Goal: Ask a question: Seek information or help from site administrators or community

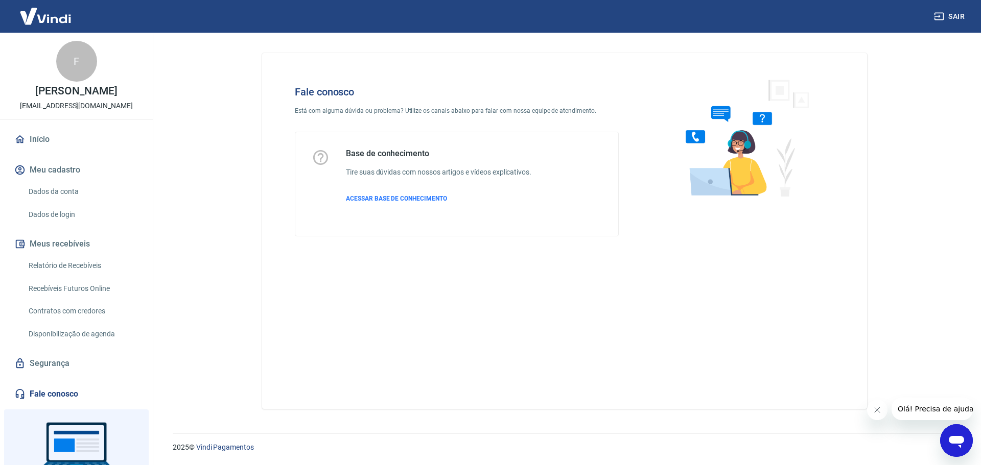
click at [960, 444] on icon "Abrir janela de mensagens" at bounding box center [956, 441] width 18 height 18
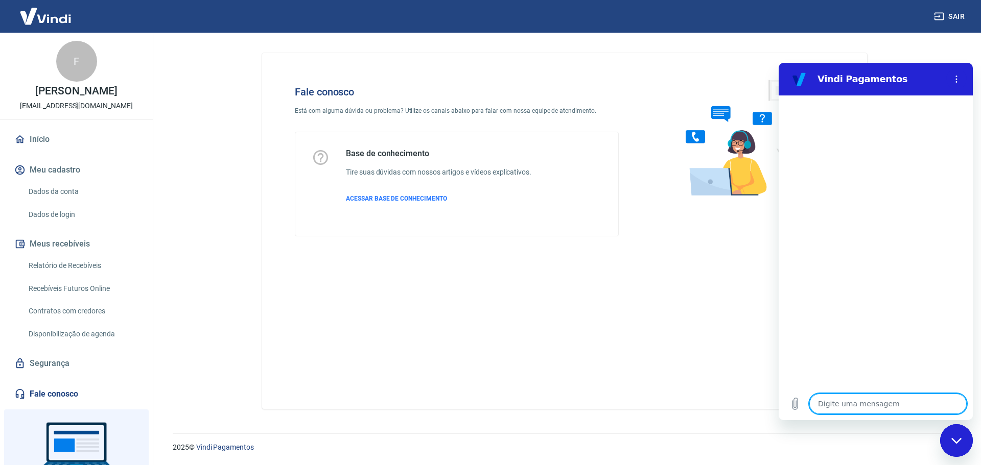
click at [869, 405] on textarea at bounding box center [887, 404] width 157 height 20
type textarea "o"
type textarea "x"
type textarea "ol"
type textarea "x"
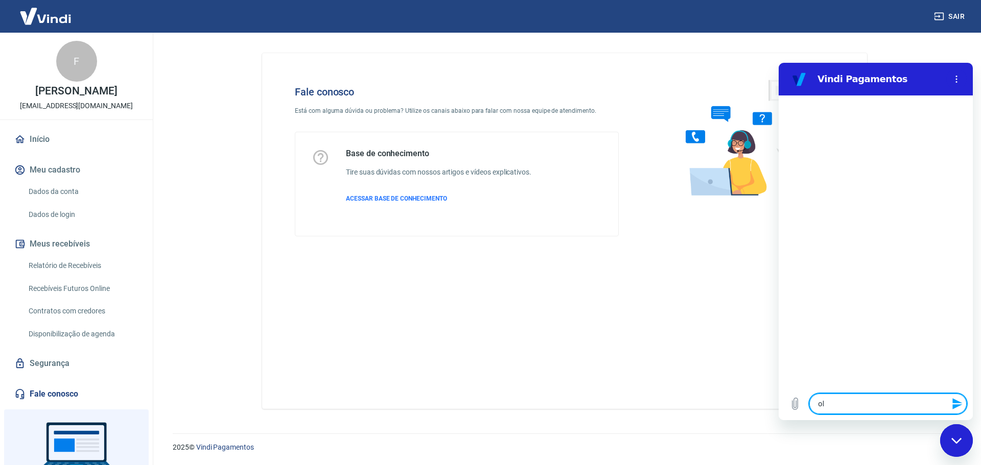
type textarea "olá"
type textarea "x"
type textarea "olá,"
type textarea "x"
type textarea "olá,"
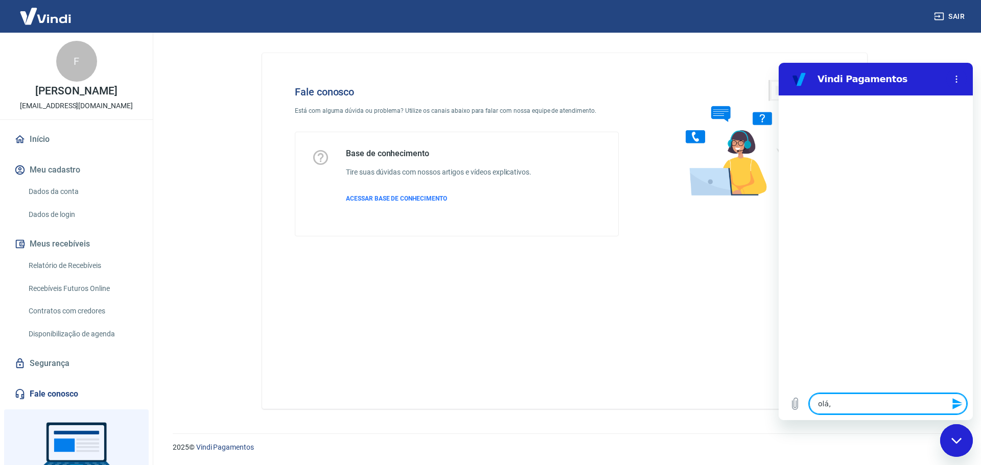
type textarea "x"
type textarea "olá, f"
type textarea "x"
type textarea "olá, fa"
type textarea "x"
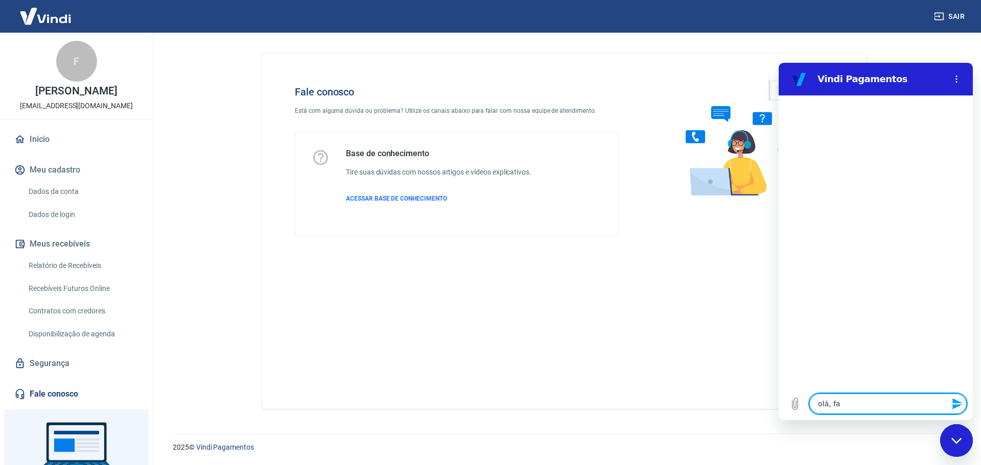
type textarea "olá, fal"
type textarea "x"
type textarea "olá, fala"
type textarea "x"
type textarea "olá, falar"
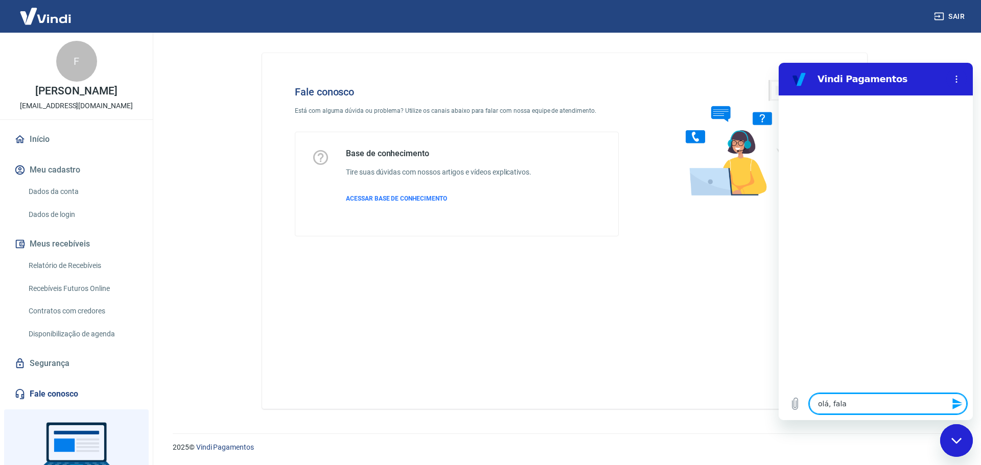
type textarea "x"
type textarea "olá, falar"
type textarea "x"
type textarea "olá, falar c"
type textarea "x"
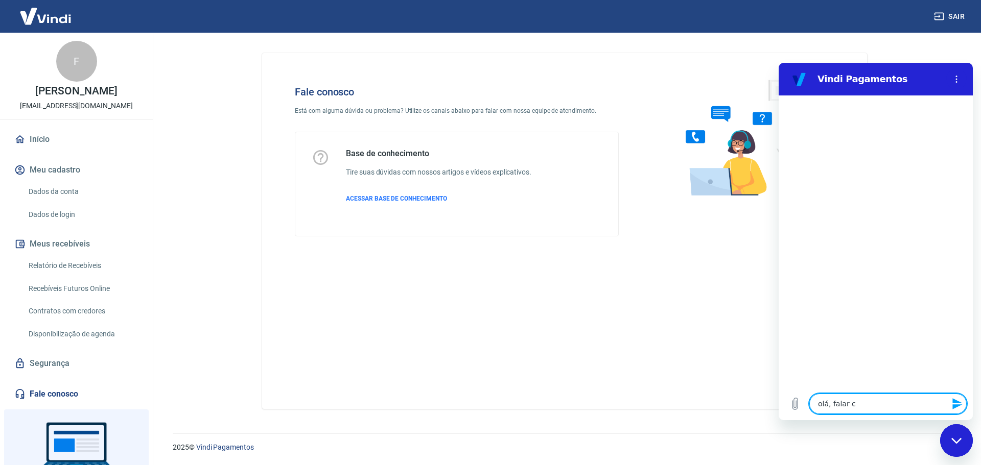
type textarea "olá, falar co"
type textarea "x"
type textarea "olá, falar com"
type textarea "x"
type textarea "olá, falar com"
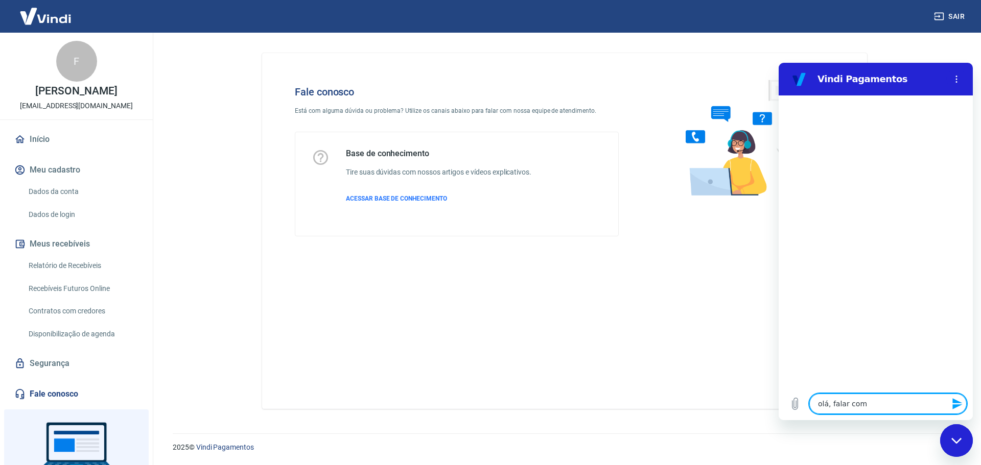
type textarea "x"
type textarea "olá, falar com a"
type textarea "x"
type textarea "olá, falar com at"
type textarea "x"
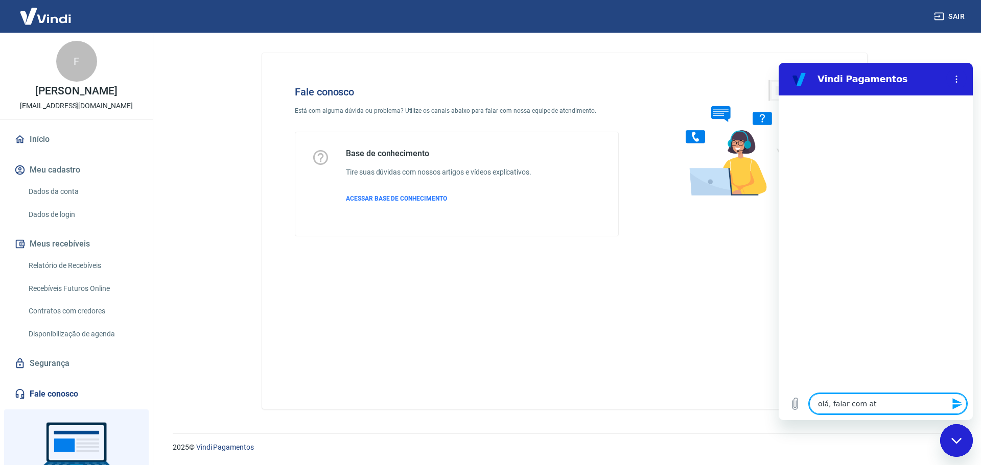
type textarea "olá, falar com ate"
type textarea "x"
type textarea "olá, falar com aten"
type textarea "x"
type textarea "olá, falar com atend"
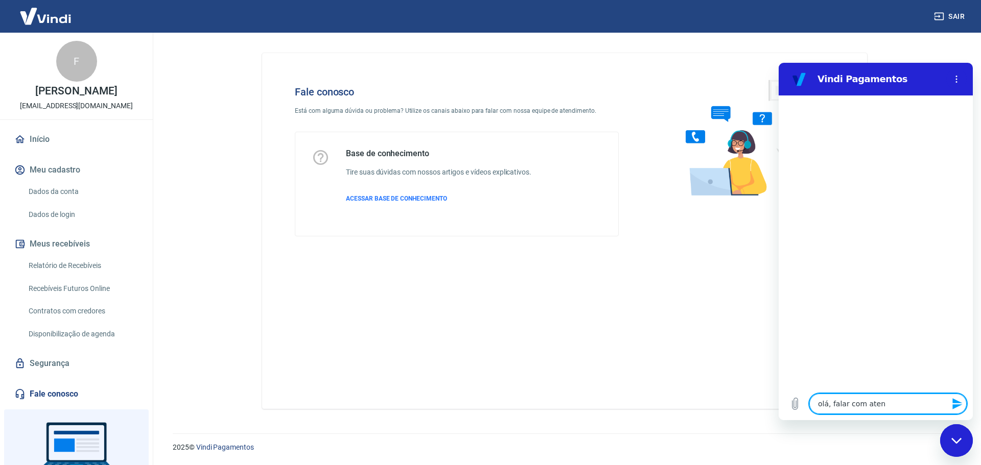
type textarea "x"
type textarea "olá, falar com atende"
type textarea "x"
type textarea "olá, falar com atenden"
type textarea "x"
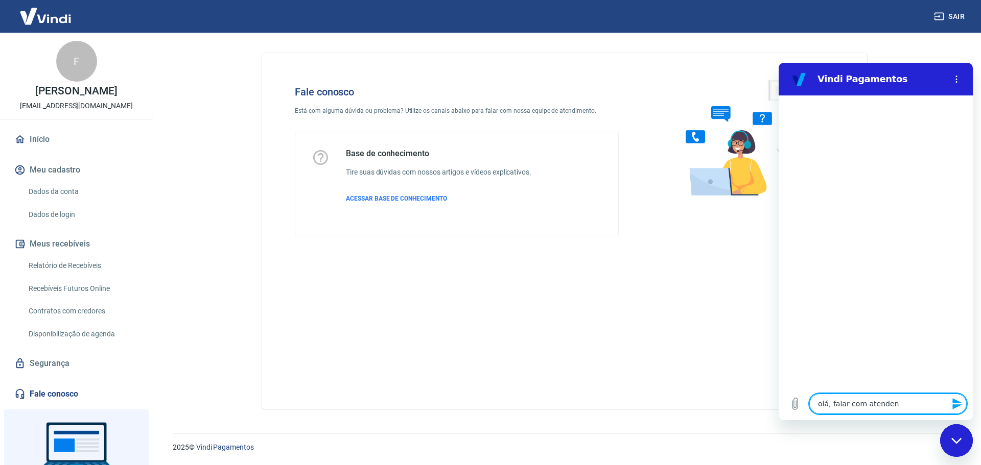
type textarea "olá, falar com atendent"
type textarea "x"
type textarea "olá, falar com atendente"
type textarea "x"
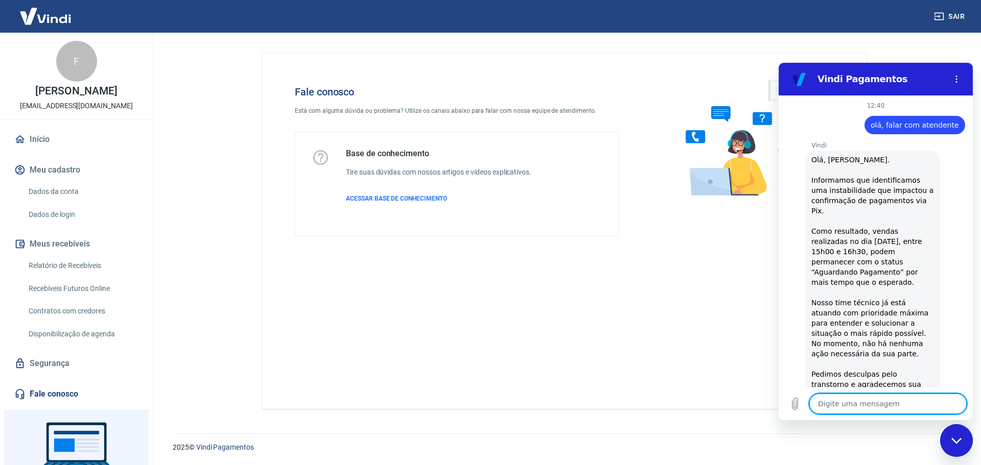
type textarea "x"
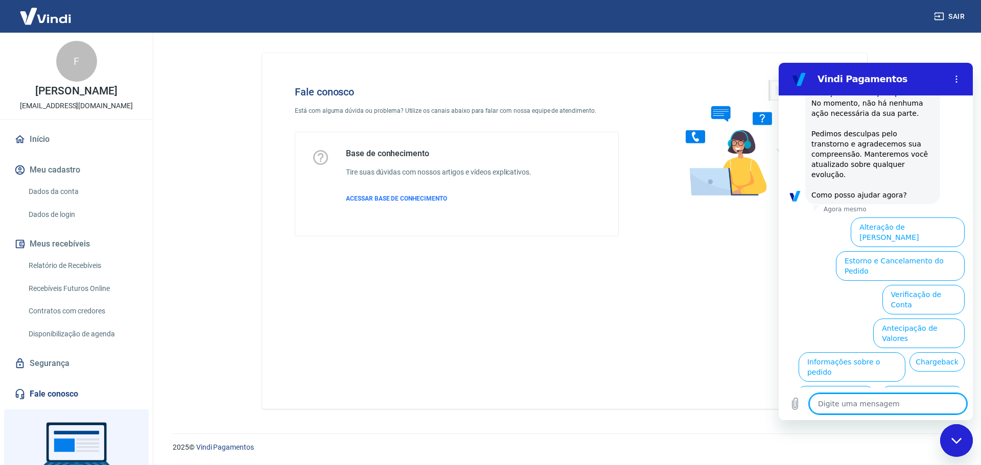
scroll to position [249, 0]
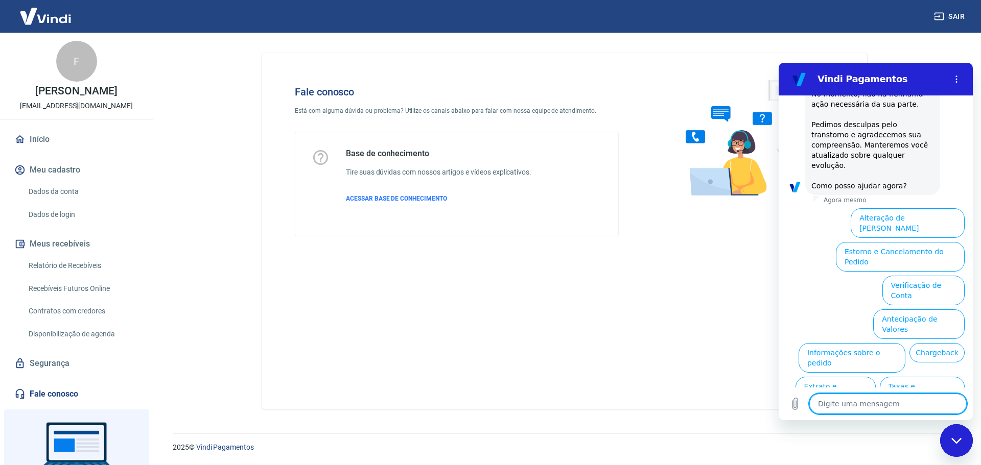
click at [895, 403] on textarea at bounding box center [887, 404] width 157 height 20
type textarea "o"
type textarea "x"
type textarea "ou"
type textarea "x"
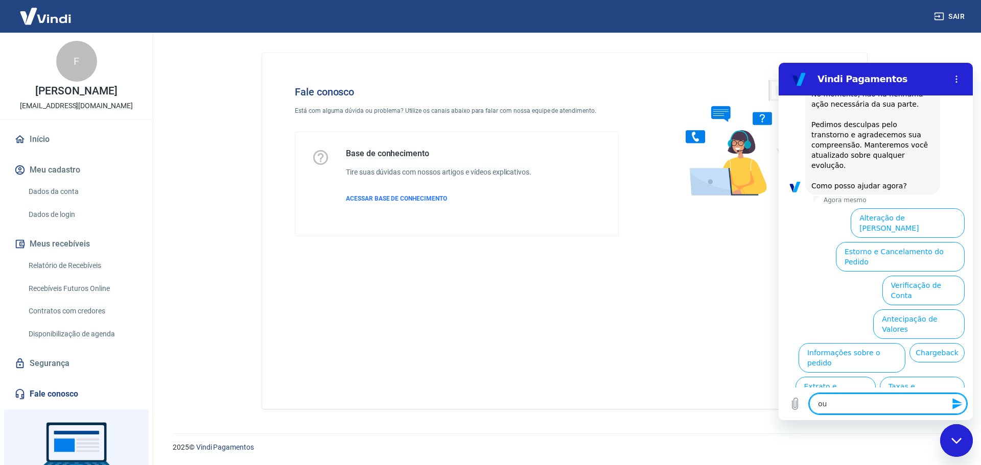
type textarea "out"
type textarea "x"
type textarea "outr"
type textarea "x"
type textarea "outro"
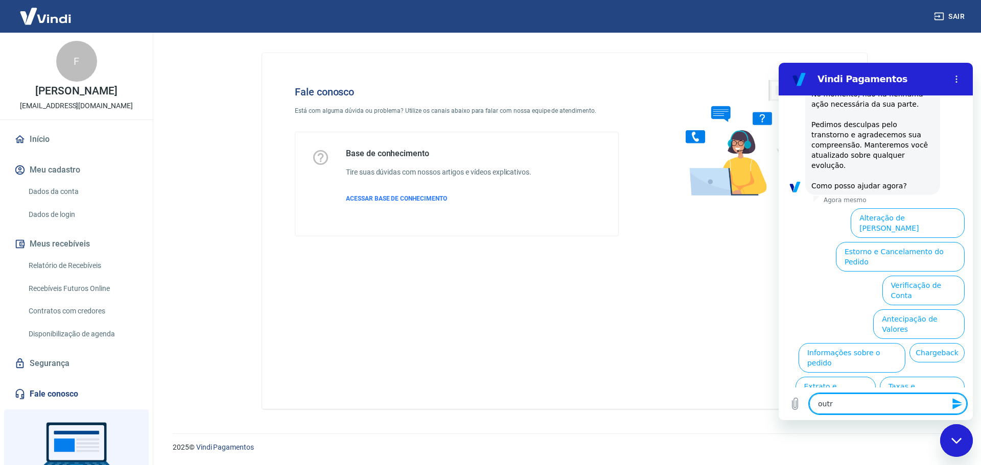
type textarea "x"
type textarea "outro[]"
type textarea "x"
type textarea "outro["
type textarea "x"
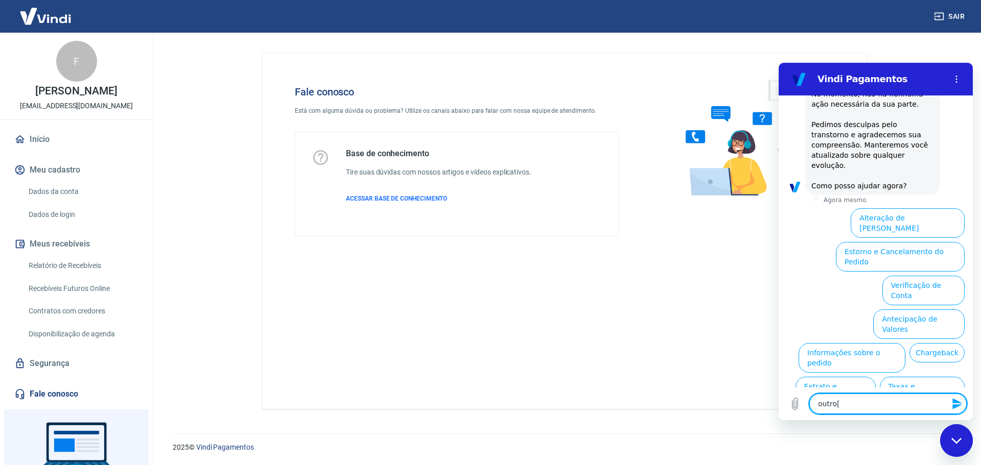
type textarea "outro"
type textarea "x"
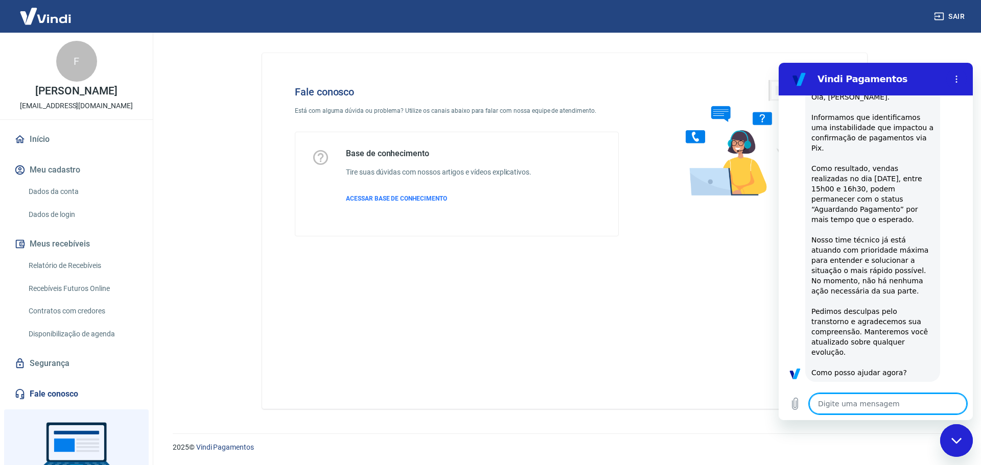
type textarea "x"
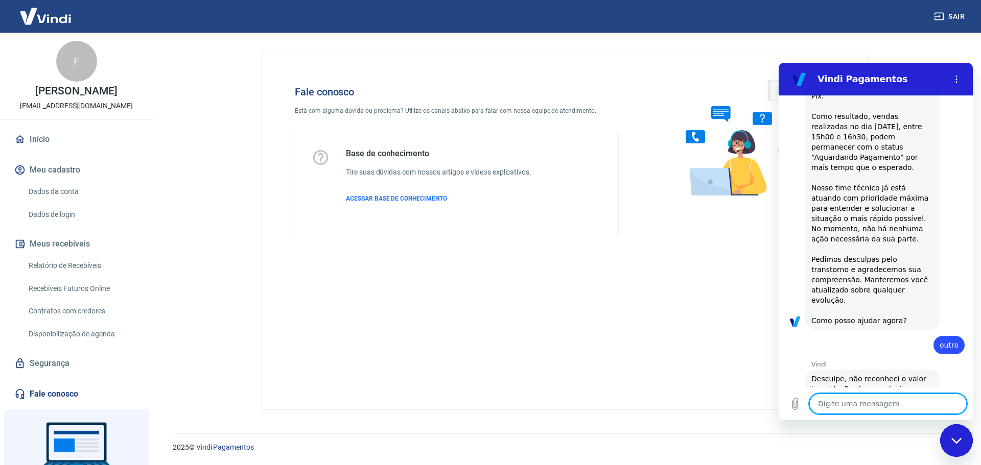
scroll to position [116, 0]
type textarea "a"
type textarea "x"
type textarea "at"
type textarea "x"
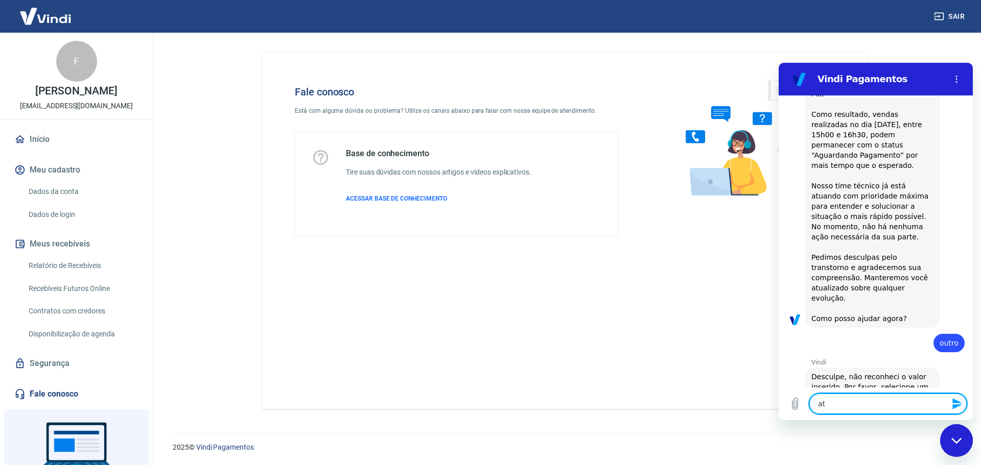
type textarea "ate"
type textarea "x"
type textarea "aten"
type textarea "x"
type textarea "atend"
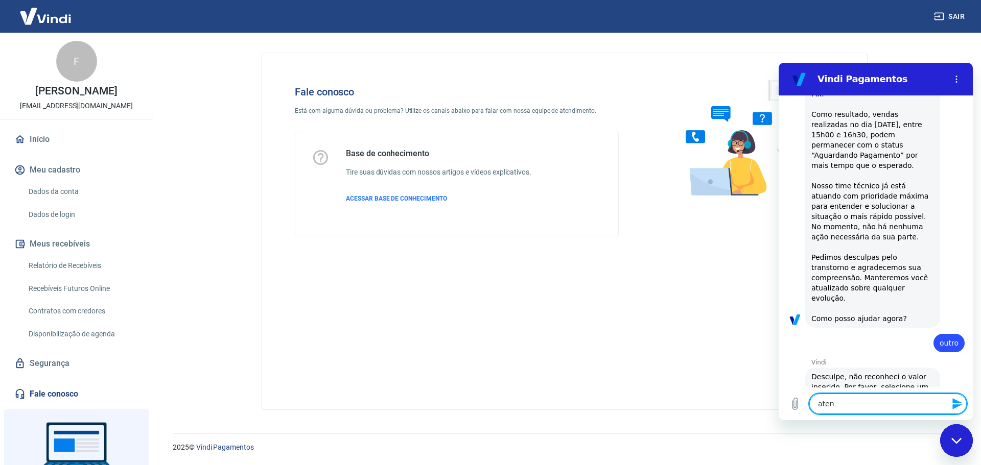
type textarea "x"
type textarea "atende"
type textarea "x"
type textarea "atenden"
type textarea "x"
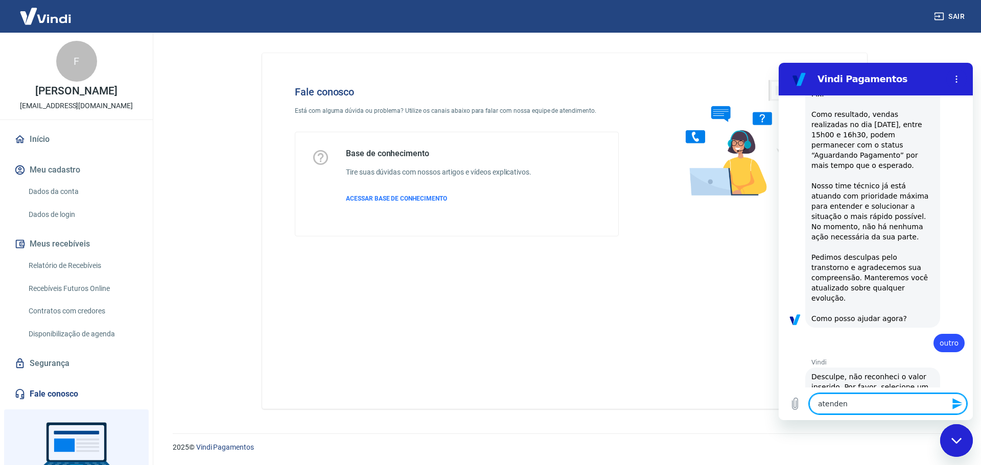
type textarea "atendent"
type textarea "x"
type textarea "atendente"
type textarea "x"
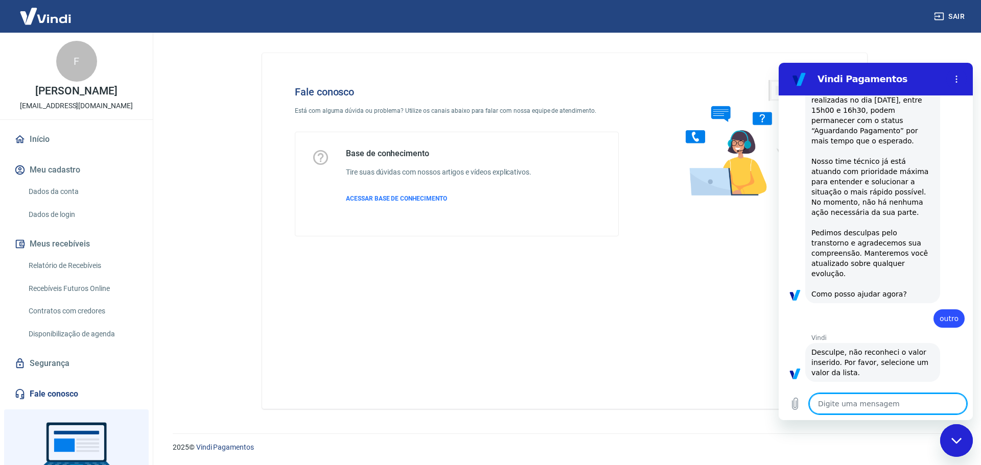
type textarea "x"
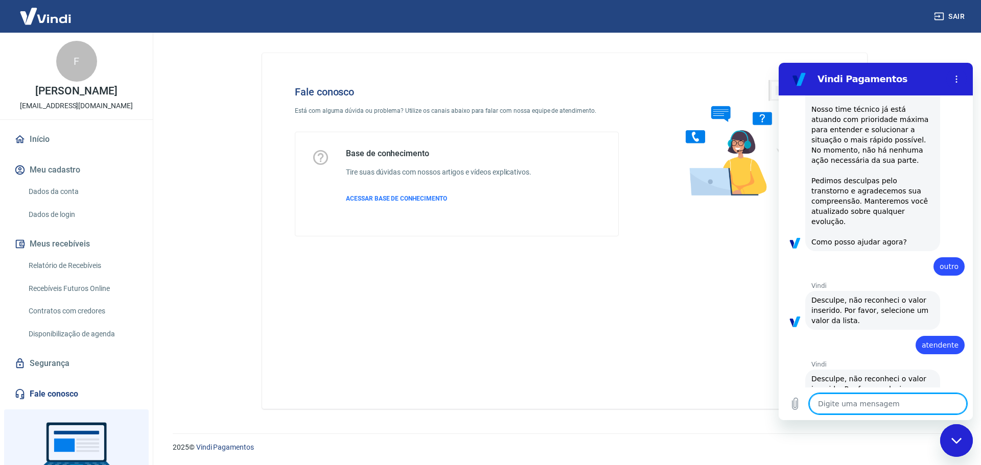
scroll to position [195, 0]
type textarea "f"
type textarea "x"
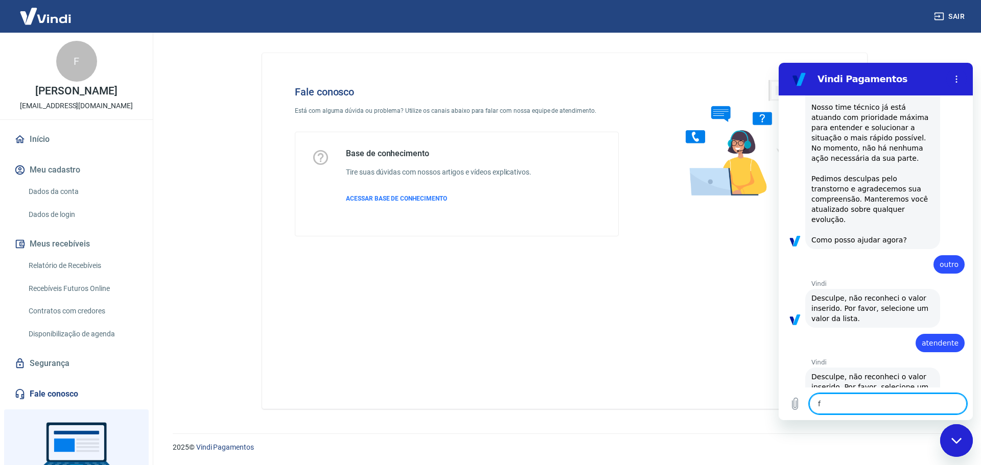
type textarea "fa"
type textarea "x"
type textarea "fal"
type textarea "x"
type textarea "fala"
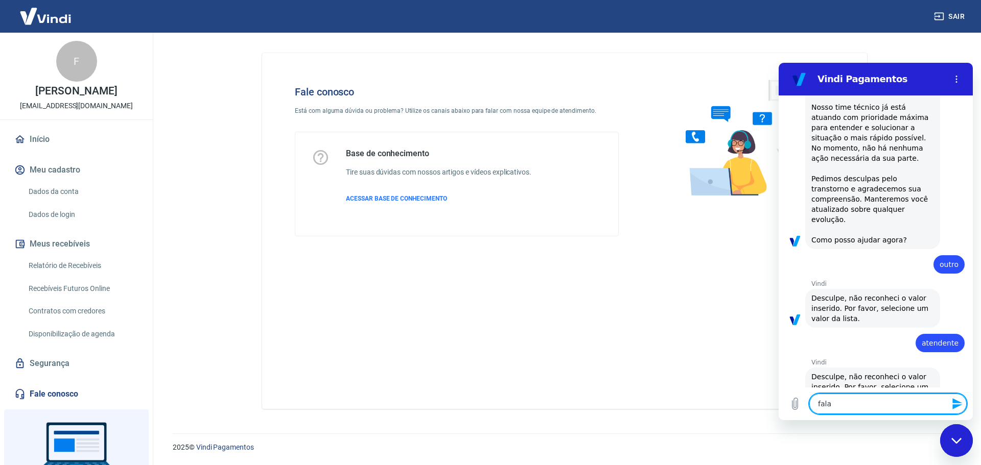
type textarea "x"
type textarea "falar"
type textarea "x"
type textarea "falar"
type textarea "x"
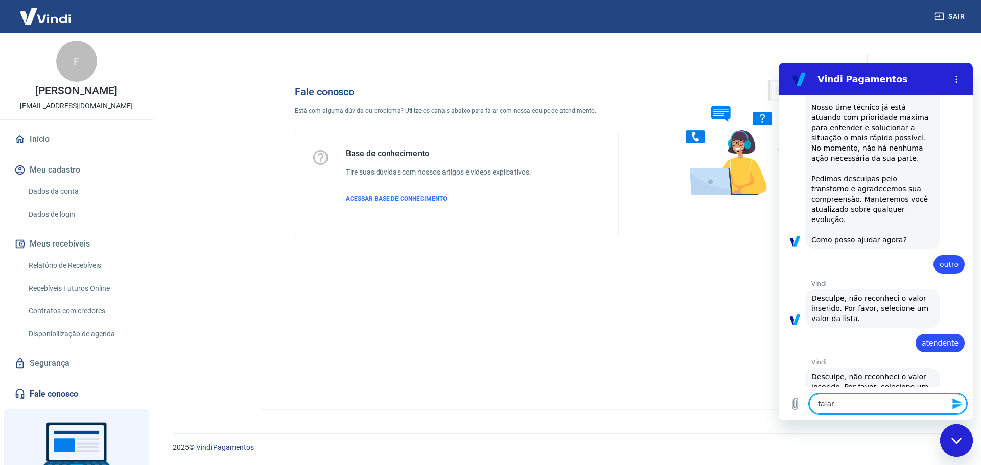
type textarea "falar c"
type textarea "x"
type textarea "falar co"
type textarea "x"
type textarea "falar com"
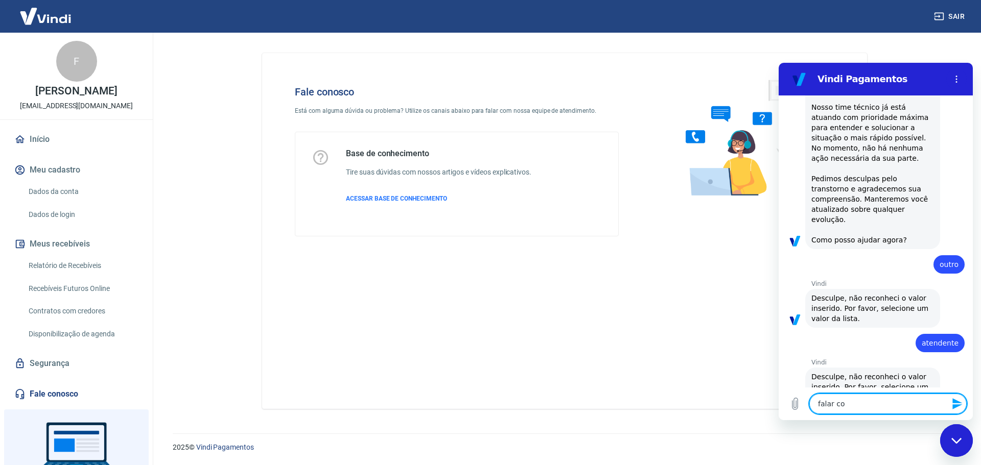
type textarea "x"
type textarea "falar com"
type textarea "x"
type textarea "falar com a"
type textarea "x"
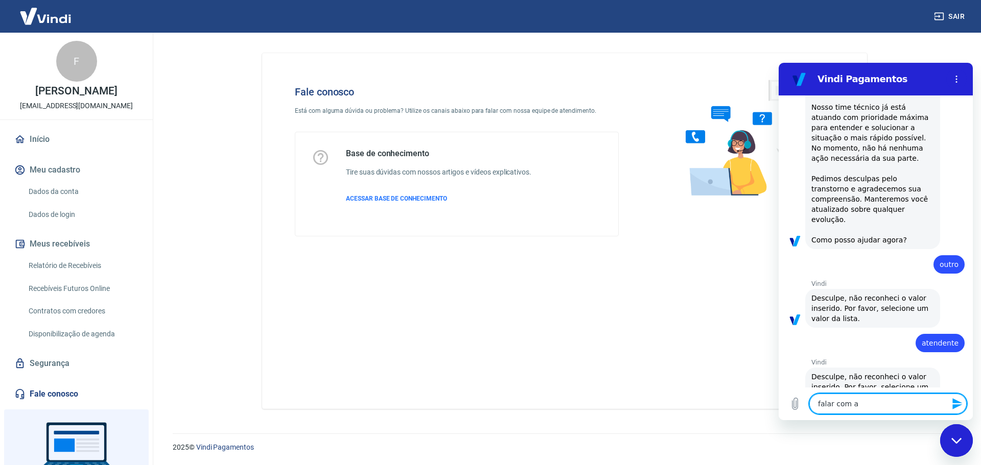
type textarea "falar com at"
type textarea "x"
type textarea "falar com ate"
type textarea "x"
type textarea "falar com aten"
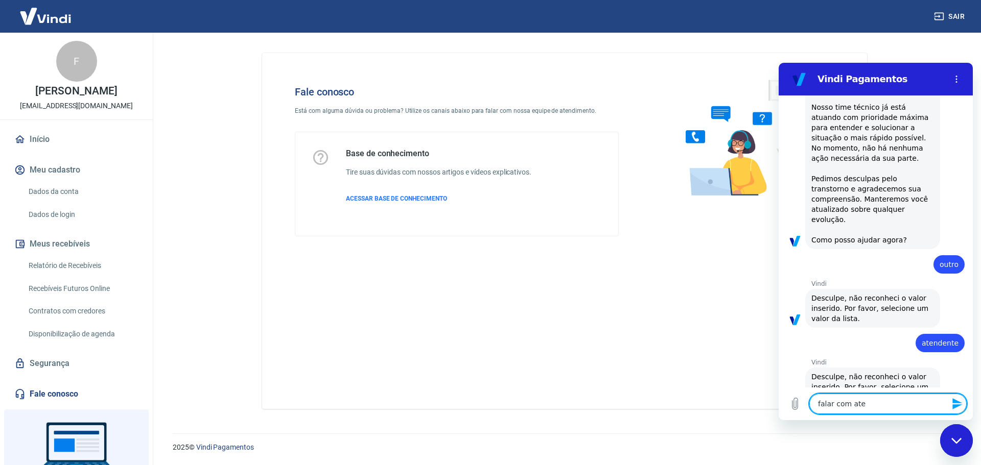
type textarea "x"
type textarea "falar com atend"
type textarea "x"
type textarea "falar com atende"
type textarea "x"
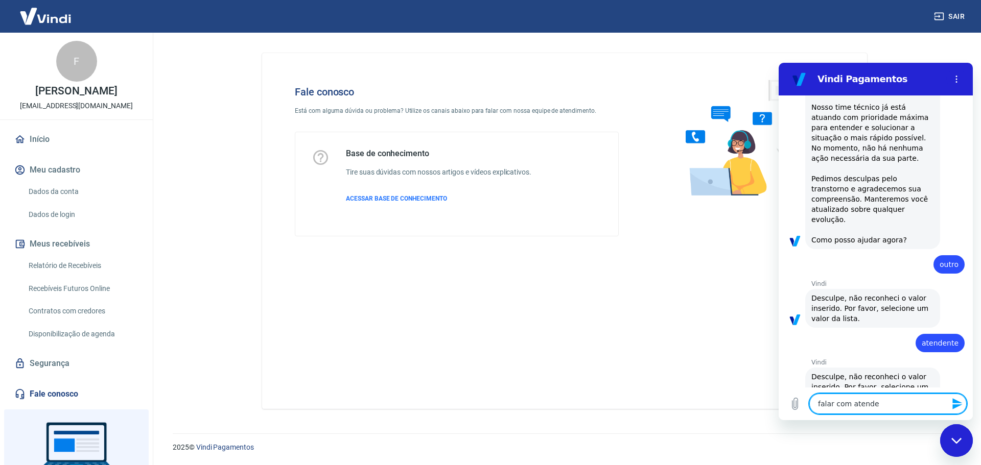
type textarea "falar com atenden"
type textarea "x"
type textarea "falar com atendent"
type textarea "x"
type textarea "falar com atendente"
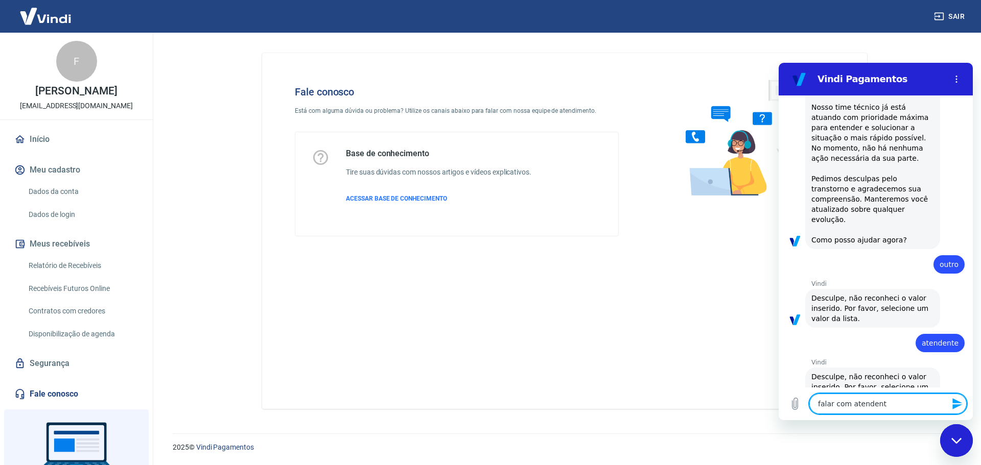
type textarea "x"
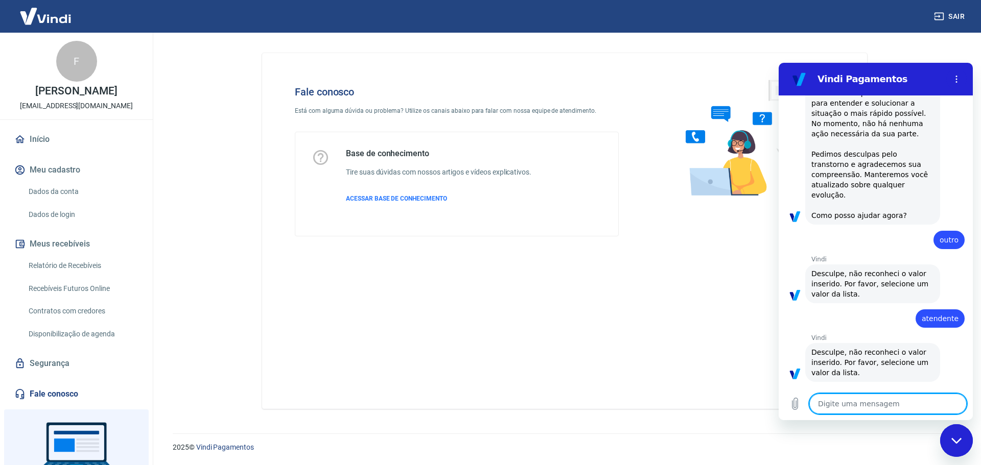
type textarea "x"
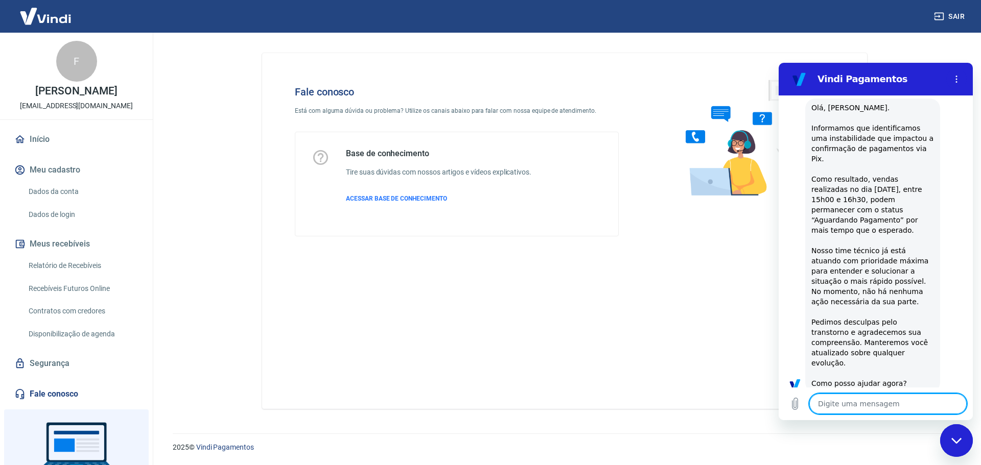
scroll to position [273, 0]
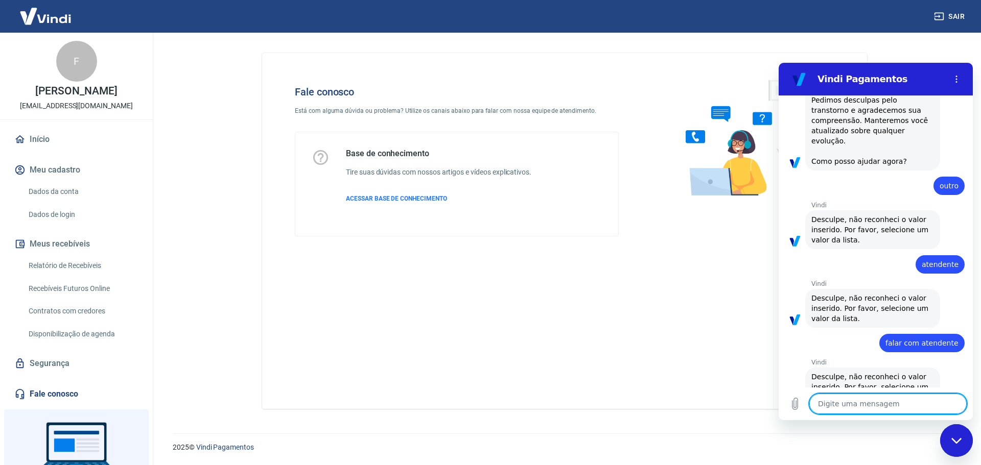
click at [896, 410] on textarea at bounding box center [887, 404] width 157 height 20
type textarea "o"
type textarea "x"
type textarea "ol"
type textarea "x"
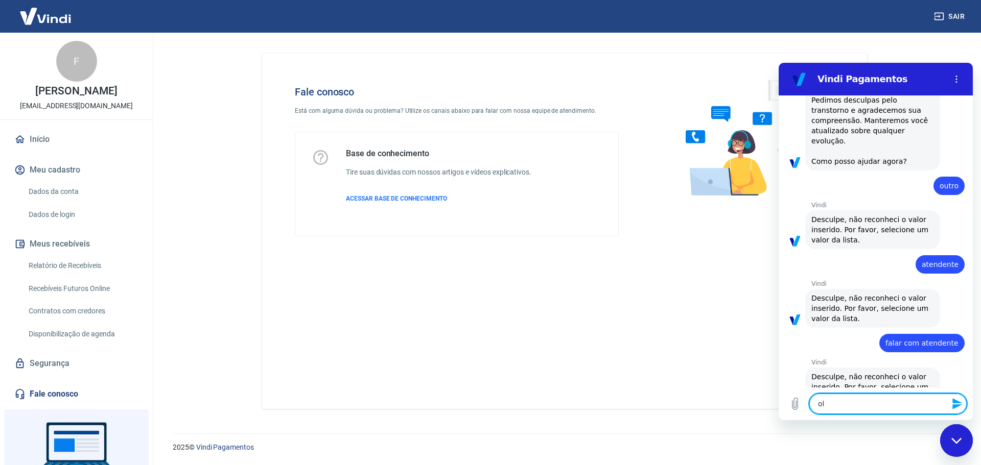
type textarea "olá"
type textarea "x"
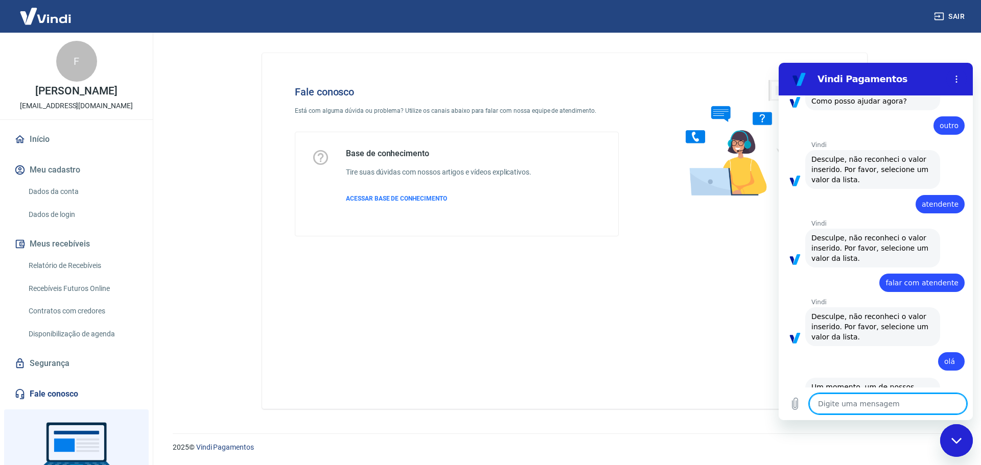
type textarea "x"
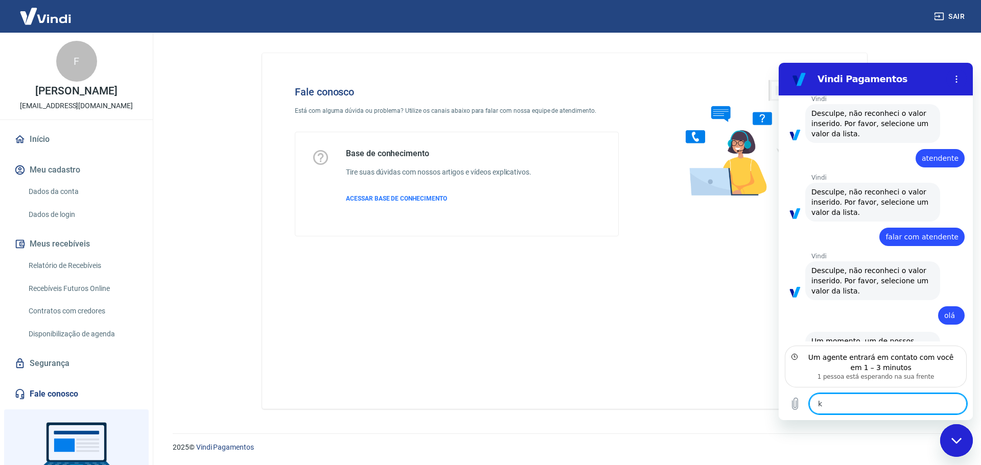
type textarea "ko"
type textarea "x"
type textarea "k"
type textarea "x"
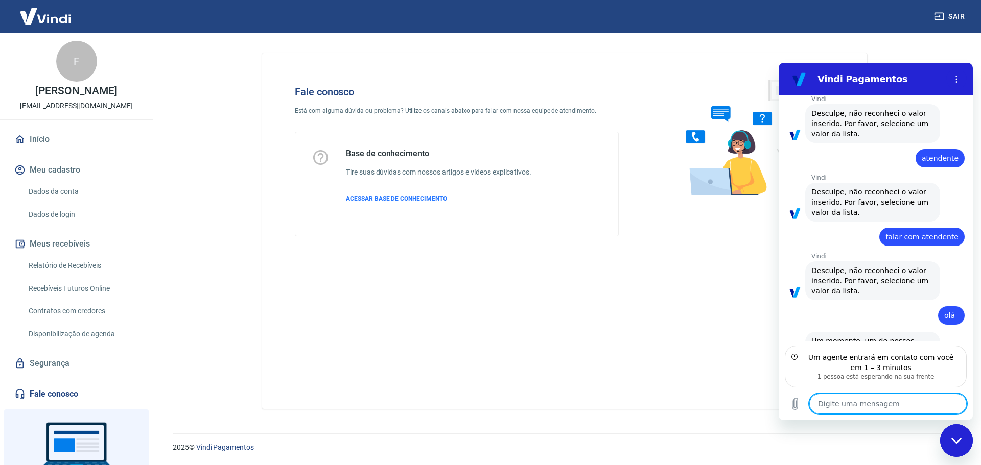
type textarea "o"
type textarea "x"
type textarea "ok"
type textarea "x"
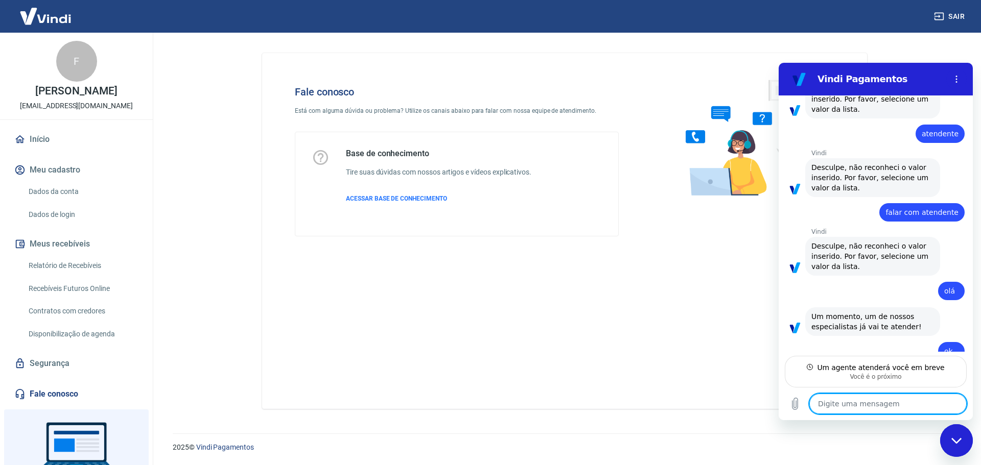
scroll to position [394, 0]
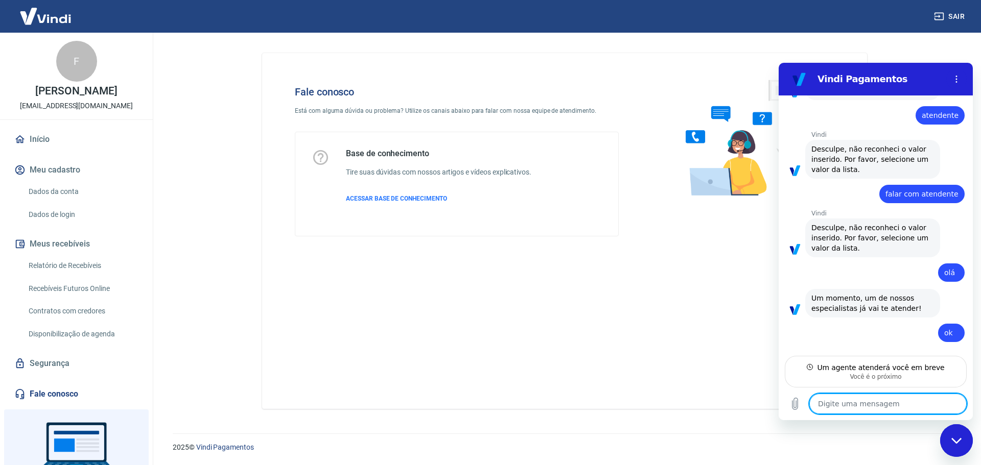
type textarea "x"
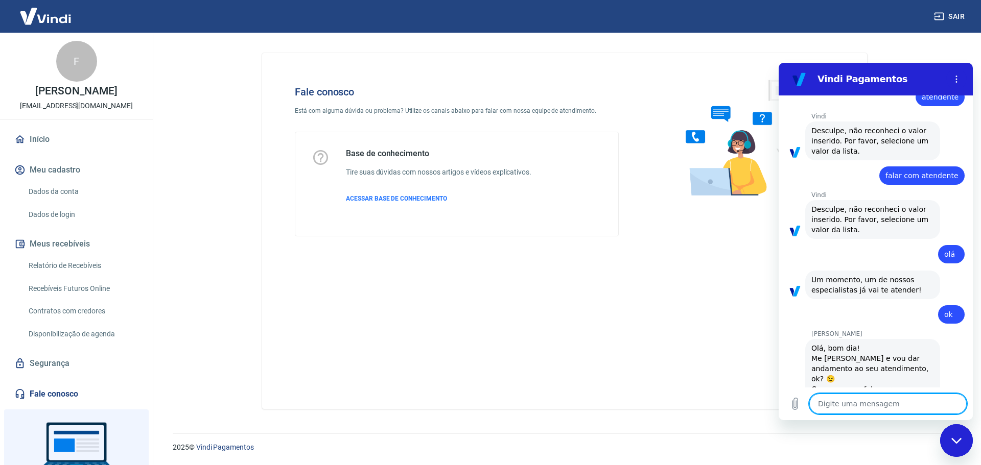
scroll to position [443, 0]
click at [892, 403] on textarea at bounding box center [887, 404] width 157 height 20
type textarea "O"
type textarea "x"
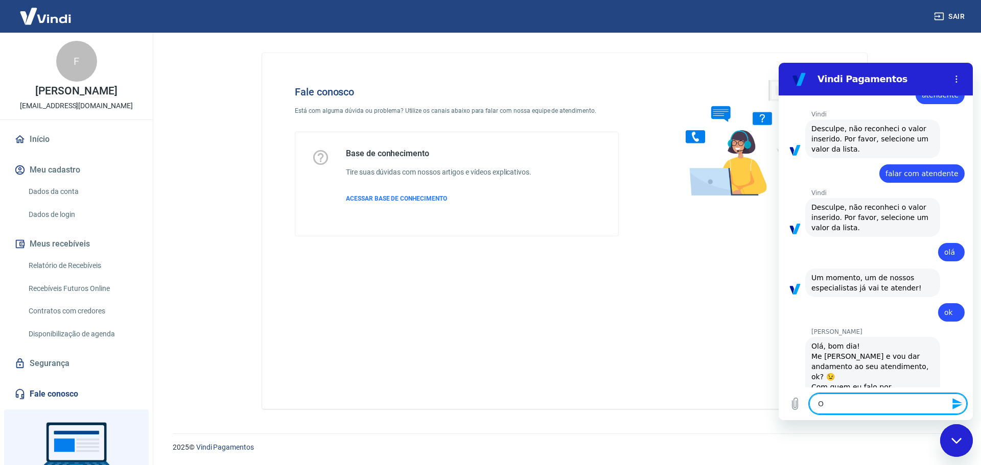
type textarea "Ol"
type textarea "x"
type textarea "Olá"
type textarea "x"
type textarea "Olá,"
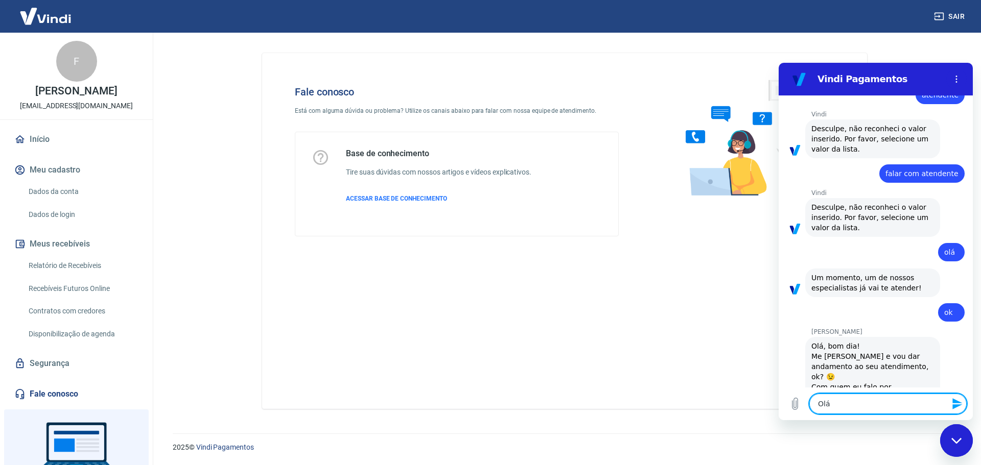
type textarea "x"
type textarea "Olá,"
type textarea "x"
type textarea "Olá, t"
type textarea "x"
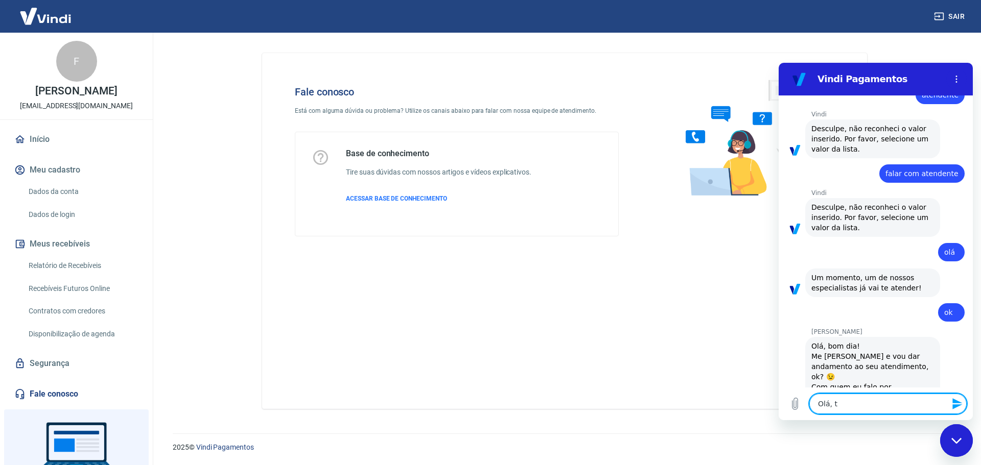
type textarea "Olá, tu"
type textarea "x"
type textarea "Olá, tud"
type textarea "x"
type textarea "Olá, tudo"
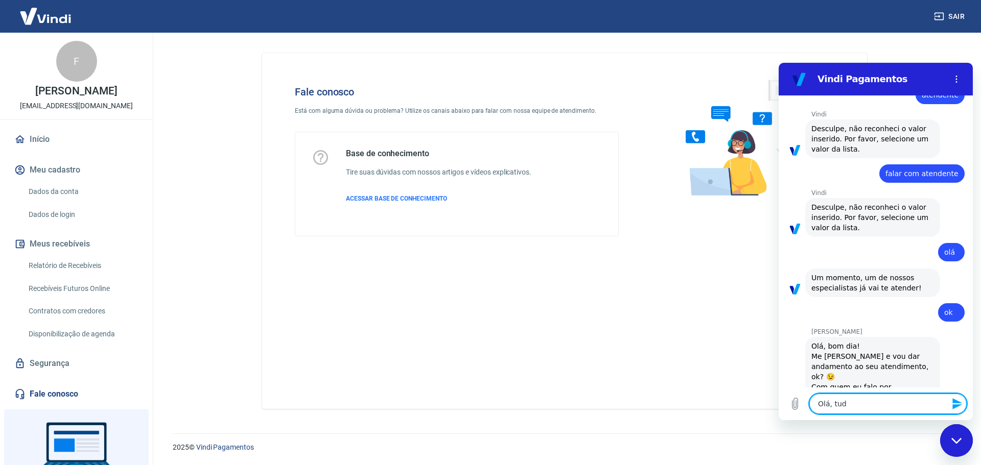
type textarea "x"
type textarea "Olá, tudo"
type textarea "x"
type textarea "Olá, tudo b"
type textarea "x"
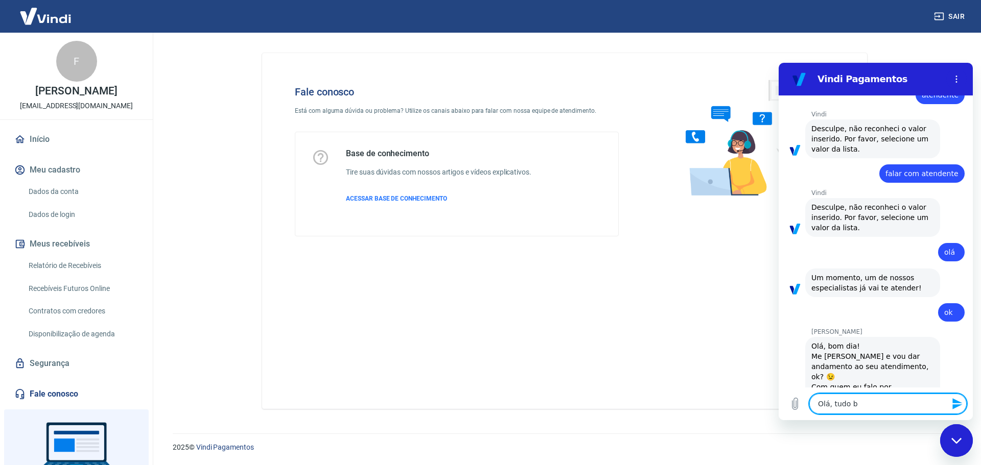
type textarea "Olá, tudo be"
type textarea "x"
type textarea "Olá, tudo bem"
type textarea "x"
type textarea "Olá, tudo bem?"
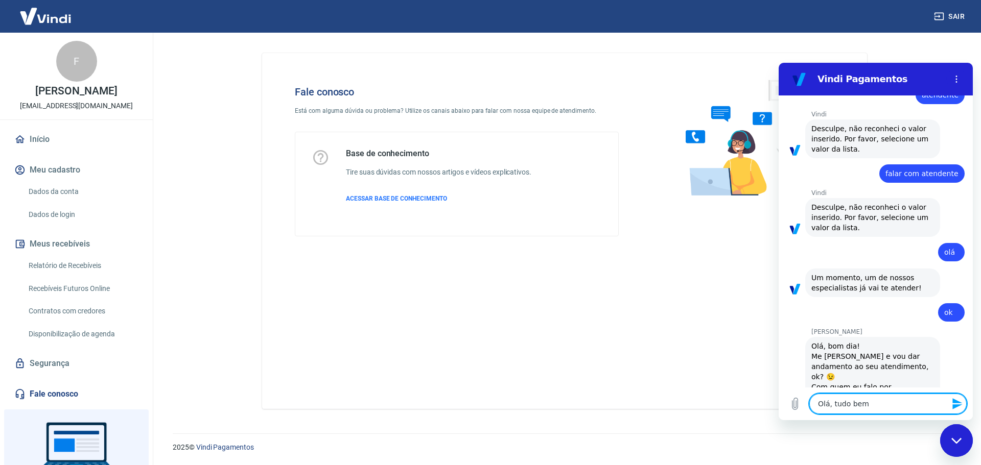
type textarea "x"
type textarea "Olá, tudo bem?"
type textarea "x"
type textarea "Olá, tudo bem? M"
type textarea "x"
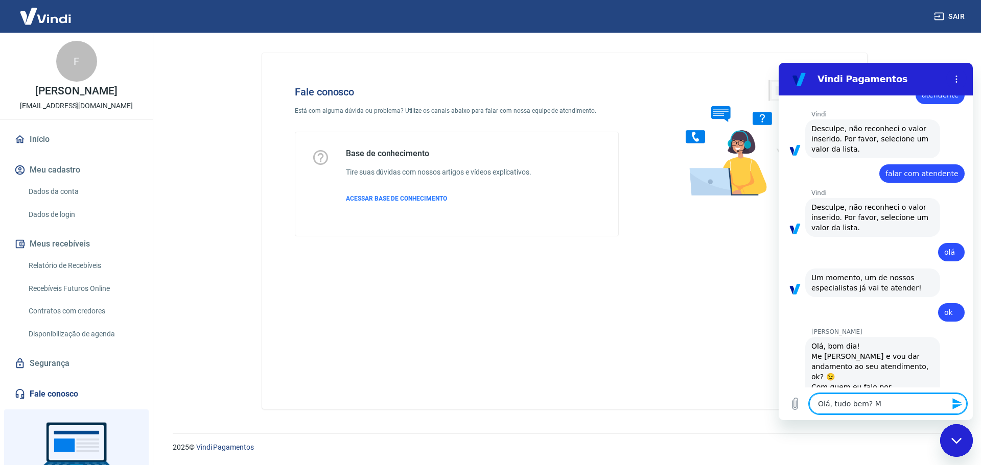
type textarea "Olá, tudo bem? Me"
type textarea "x"
type textarea "Olá, tudo bem? Mec"
type textarea "x"
type textarea "Olá, tudo bem? Mech"
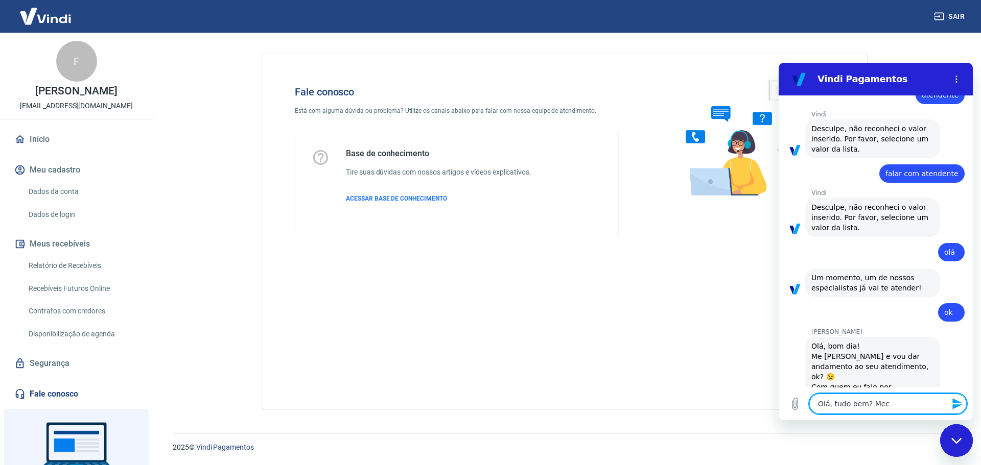
type textarea "x"
type textarea "Olá, tudo bem? Mecha"
type textarea "x"
type textarea "Olá, tudo bem? Mecham"
type textarea "x"
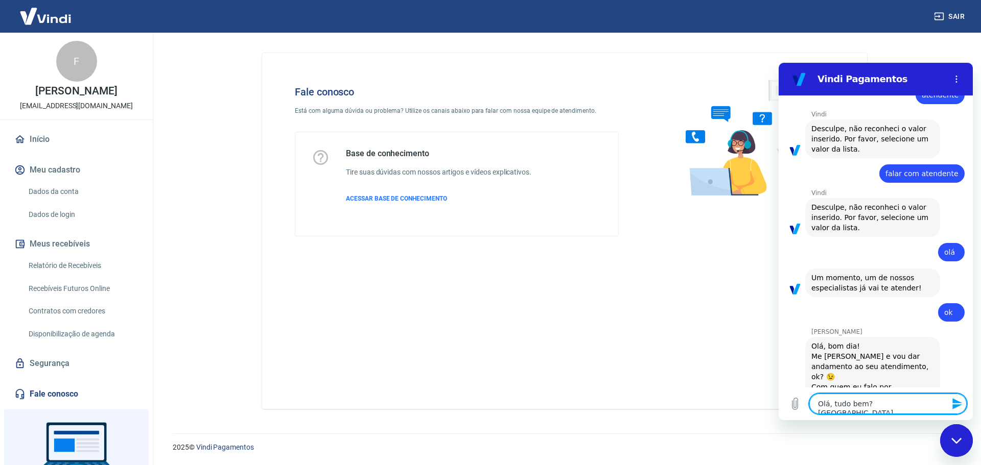
type textarea "Olá, tudo bem? Mechamo"
type textarea "x"
type textarea "Olá, tudo bem? Mechamo"
type textarea "x"
type textarea "Olá, tudo bem? Mechamo j"
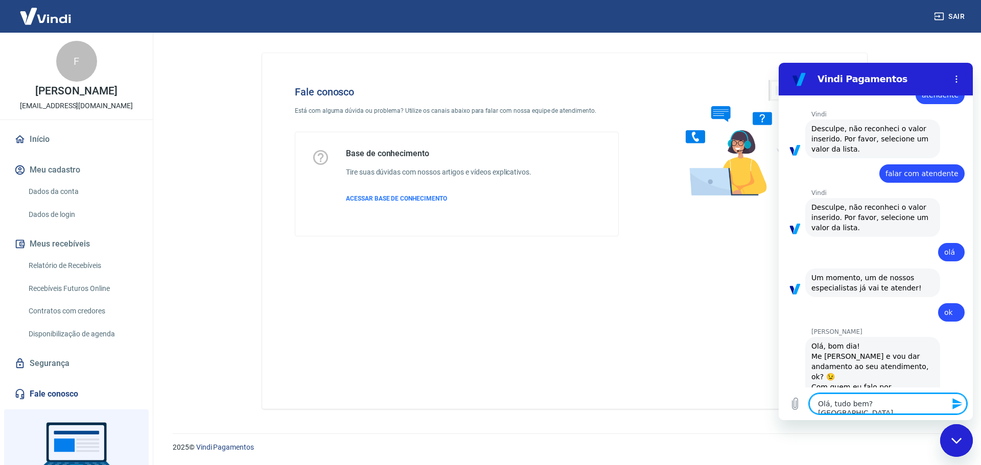
type textarea "x"
type textarea "Olá, tudo bem? Mechamo jo"
type textarea "x"
type textarea "Olá, tudo bem? Mechamo joã"
type textarea "x"
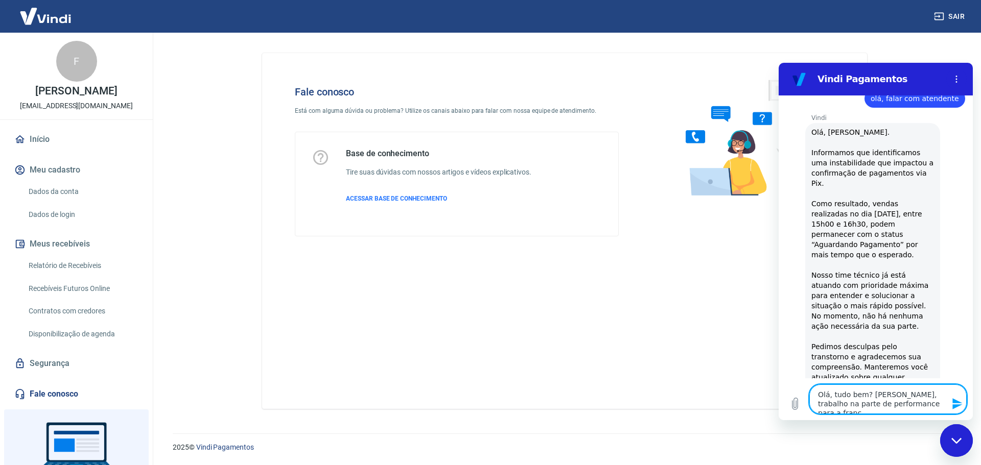
scroll to position [0, 0]
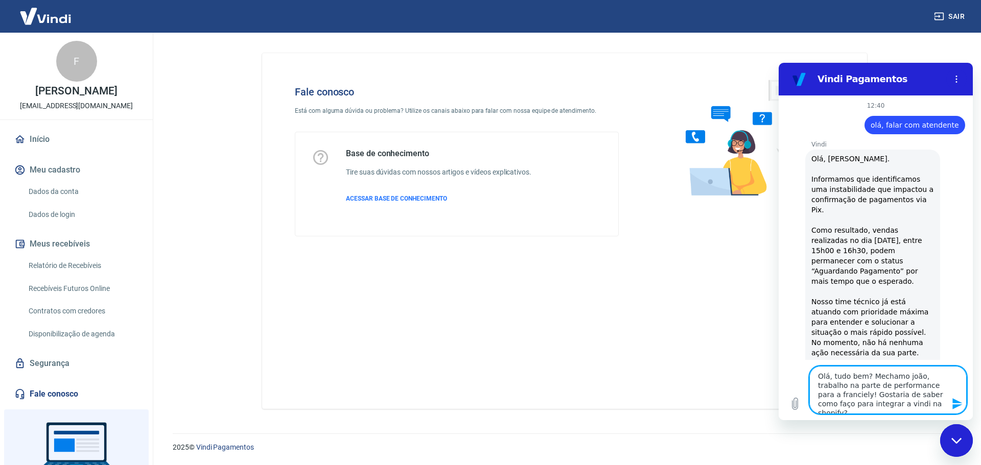
click at [880, 374] on textarea "Olá, tudo bem? Mechamo joão, trabalho na parte de performance para a franciely!…" at bounding box center [887, 390] width 157 height 48
drag, startPoint x: 906, startPoint y: 376, endPoint x: 907, endPoint y: 383, distance: 6.7
click at [906, 377] on textarea "Olá, tudo bem? Me chamo joão, trabalho na parte de performance para a franciely…" at bounding box center [887, 390] width 157 height 48
click at [826, 399] on textarea "Olá, tudo bem? Me chamo João, trabalho na parte de performance para a franciely…" at bounding box center [887, 390] width 157 height 48
click at [871, 406] on textarea "Olá, tudo bem? Me chamo João, trabalho na parte de performance para a Franciely…" at bounding box center [887, 390] width 157 height 48
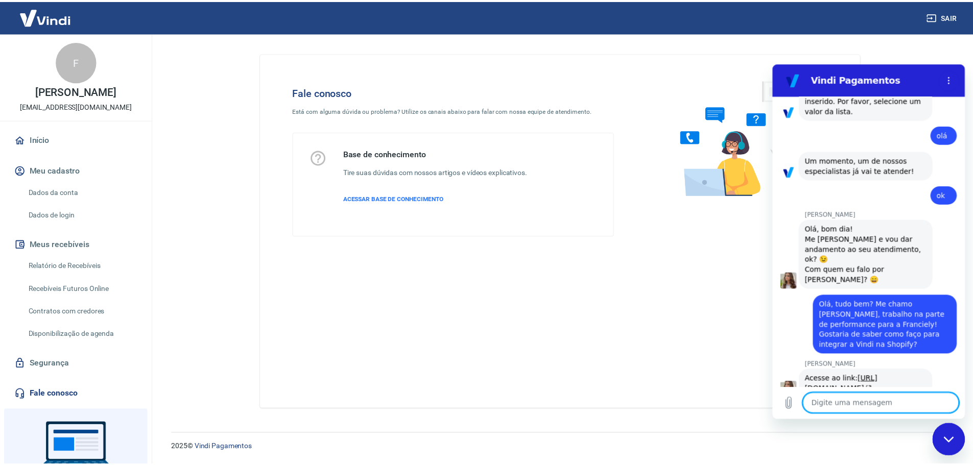
scroll to position [562, 0]
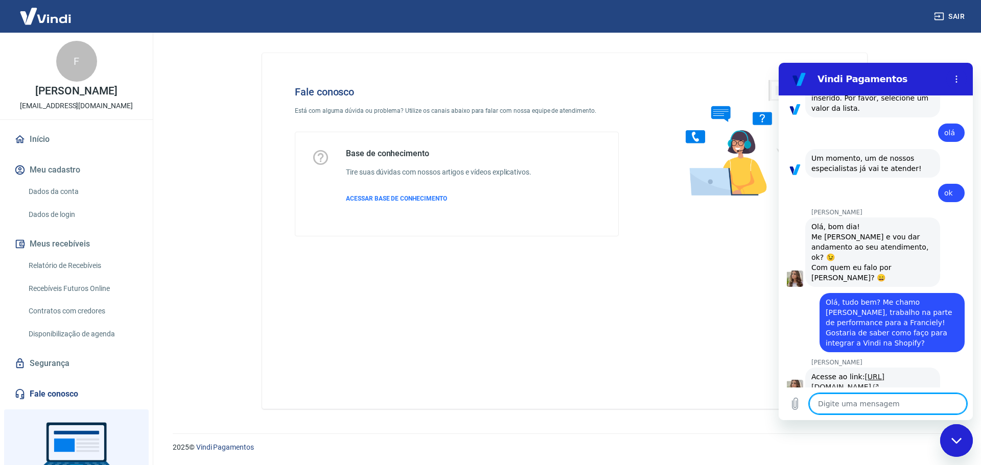
click at [833, 373] on link "https://atendimento-pagamentos.vindi.com.br/hc/pt-br/articles/29660886318107-Co…" at bounding box center [847, 382] width 73 height 18
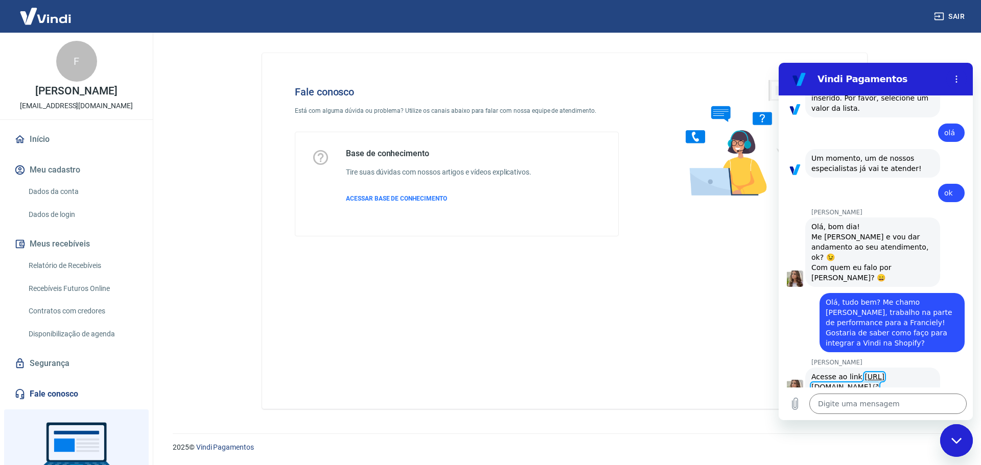
click at [66, 24] on img at bounding box center [45, 16] width 66 height 31
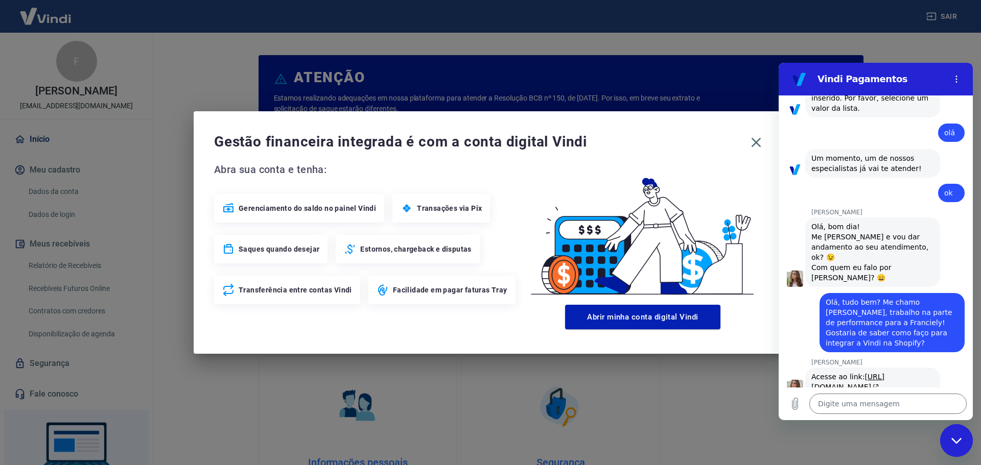
click at [953, 441] on icon "Fechar janela de mensagens" at bounding box center [956, 441] width 11 height 7
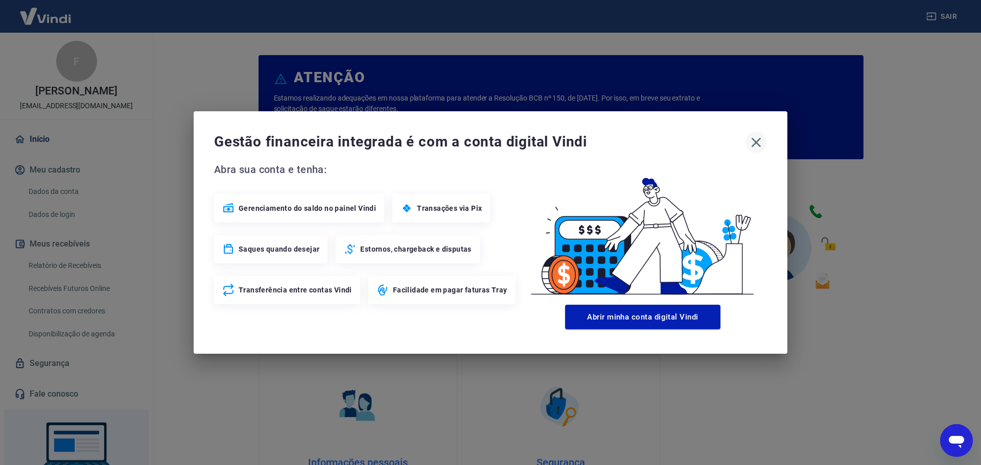
click at [755, 146] on icon "button" at bounding box center [756, 142] width 16 height 16
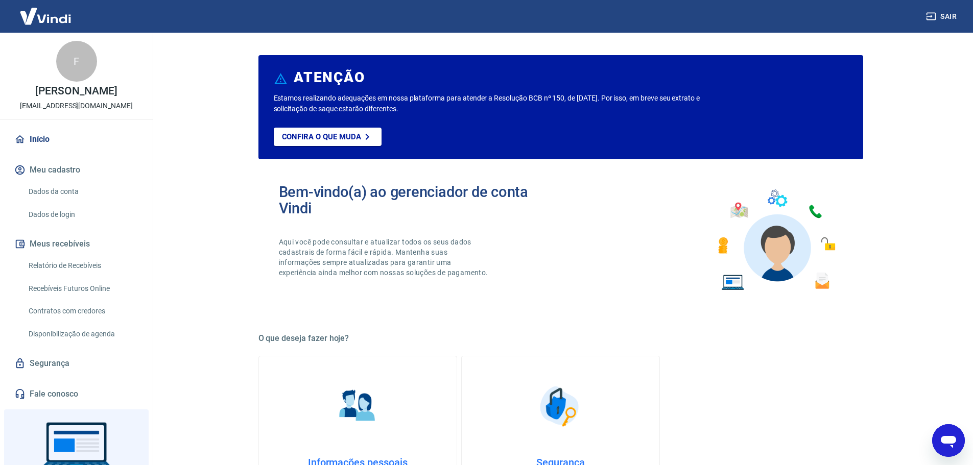
click at [42, 135] on link "Início" at bounding box center [76, 139] width 128 height 22
click at [73, 193] on link "Dados da conta" at bounding box center [83, 191] width 116 height 21
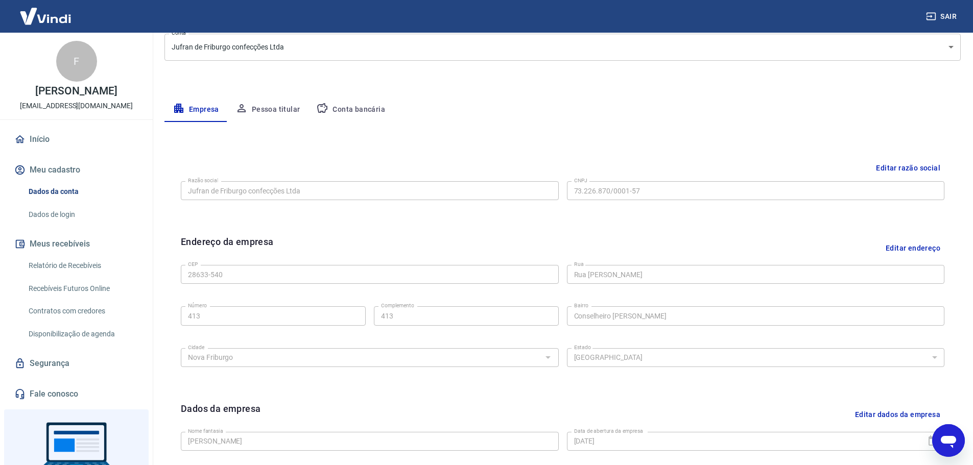
scroll to position [118, 0]
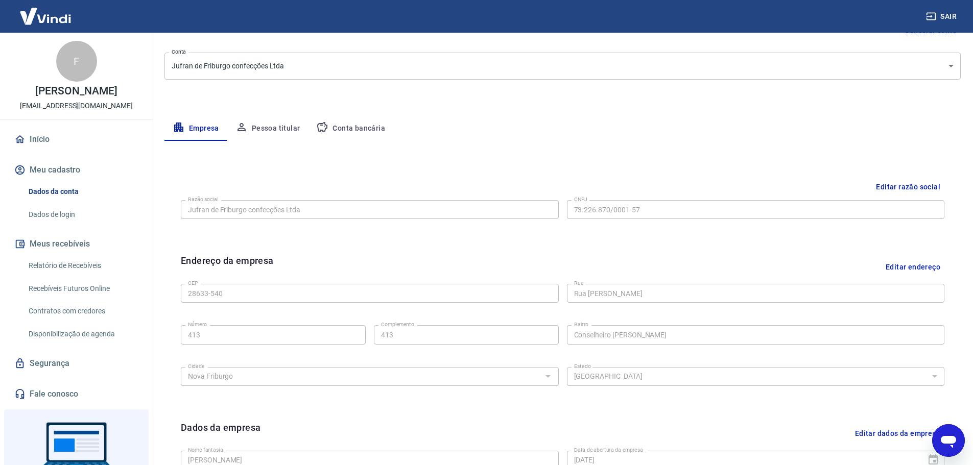
click at [261, 128] on button "Pessoa titular" at bounding box center [267, 128] width 81 height 25
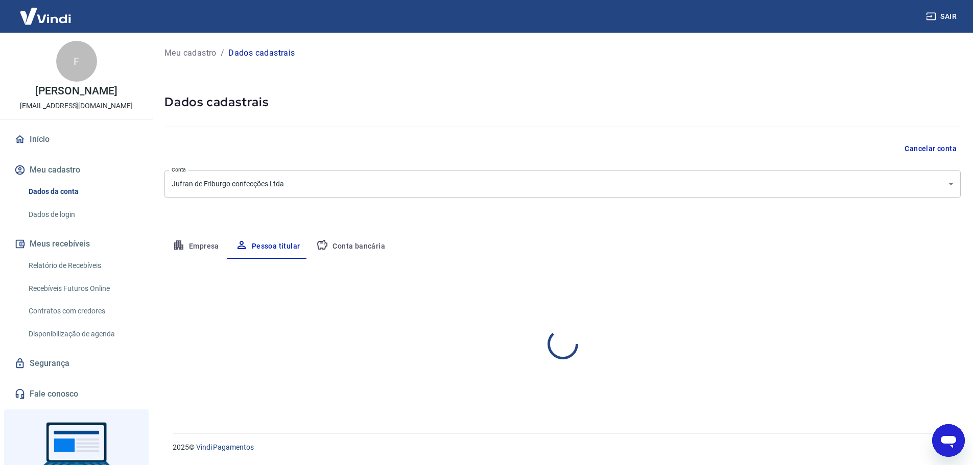
scroll to position [0, 0]
click at [347, 245] on button "Conta bancária" at bounding box center [350, 246] width 85 height 25
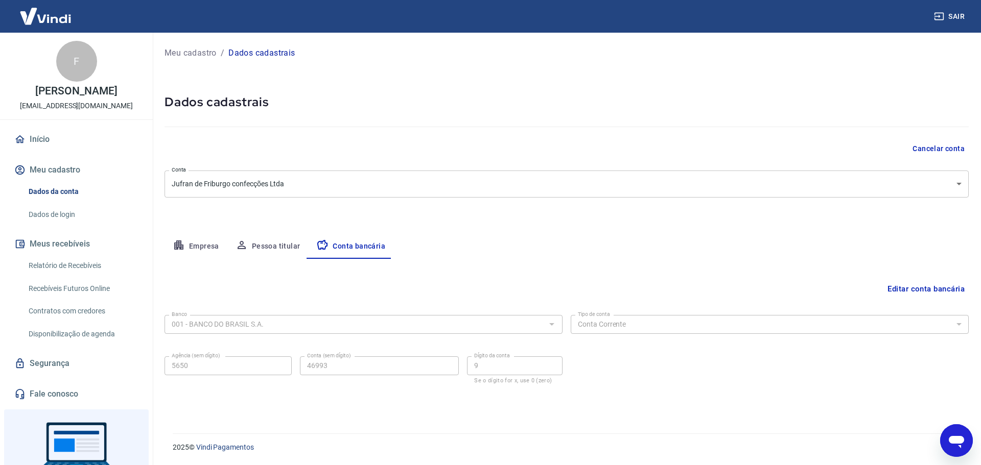
click at [77, 220] on link "Dados de login" at bounding box center [83, 214] width 116 height 21
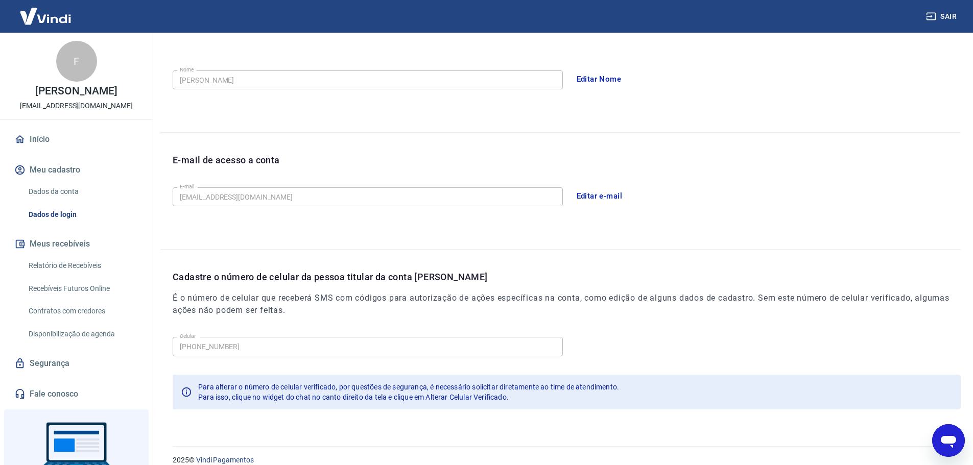
scroll to position [189, 0]
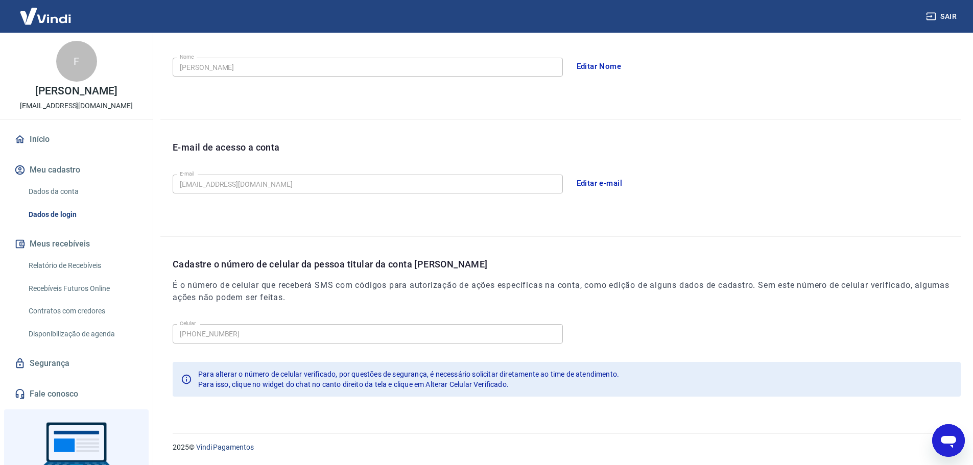
click at [78, 244] on button "Meus recebíveis" at bounding box center [76, 244] width 128 height 22
click at [92, 267] on link "Relatório de Recebíveis" at bounding box center [83, 265] width 116 height 21
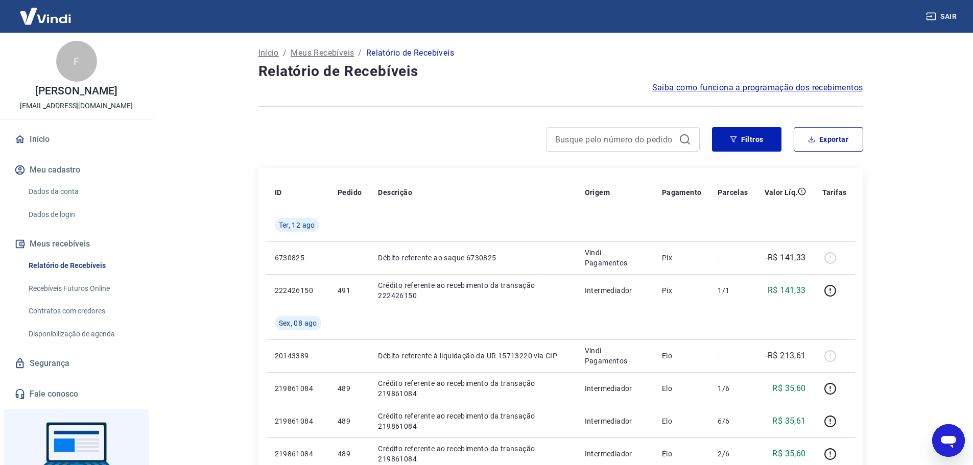
click at [107, 281] on link "Recebíveis Futuros Online" at bounding box center [83, 288] width 116 height 21
